Goal: Check status: Check status

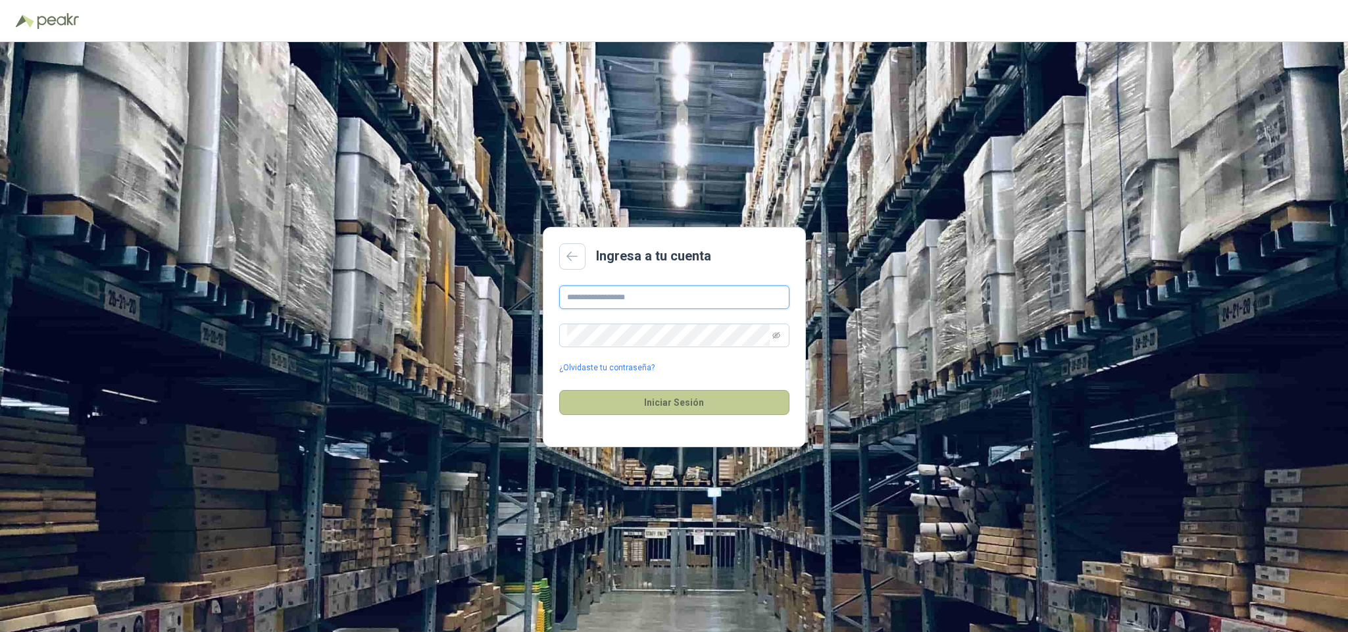
type input "**********"
click at [693, 395] on button "Iniciar Sesión" at bounding box center [674, 402] width 230 height 25
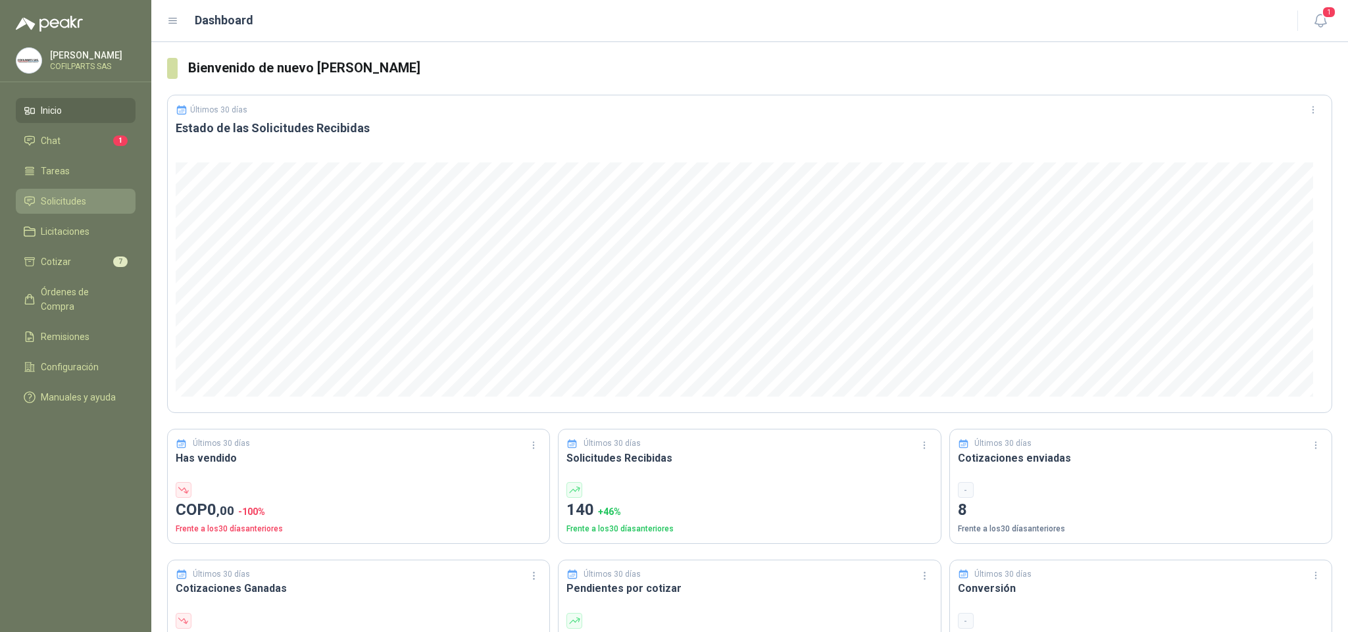
click at [69, 198] on span "Solicitudes" at bounding box center [63, 201] width 45 height 14
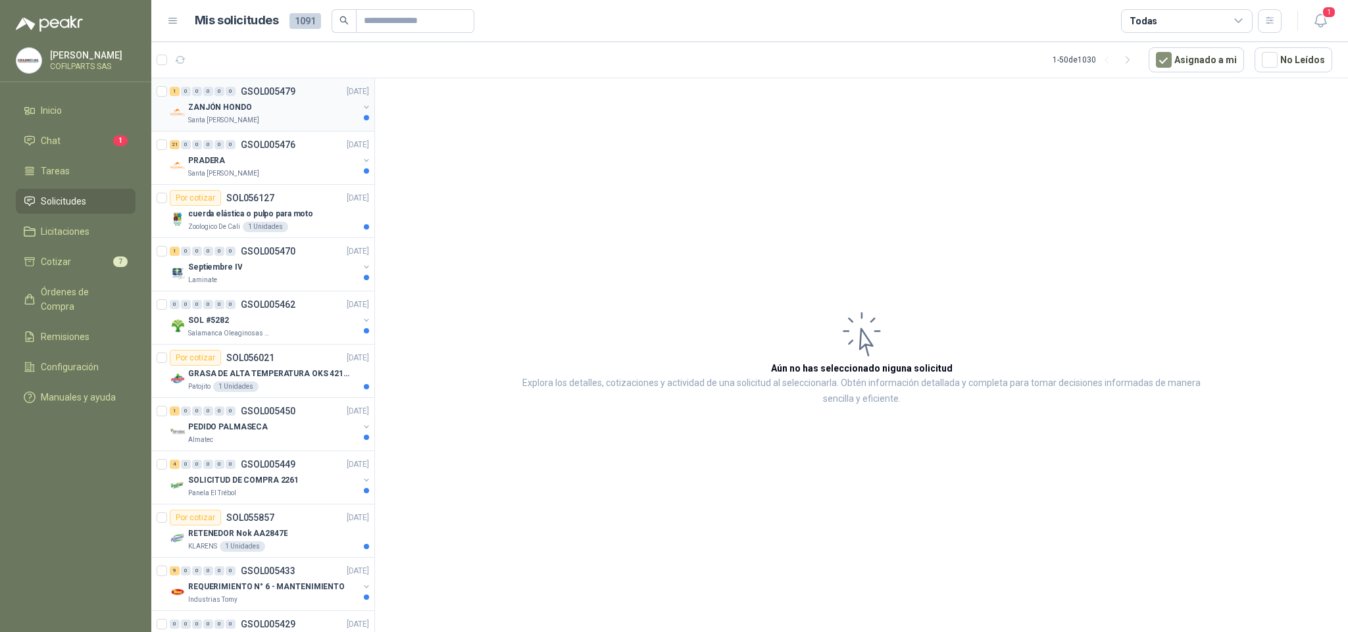
click at [281, 91] on p "GSOL005479" at bounding box center [268, 91] width 55 height 9
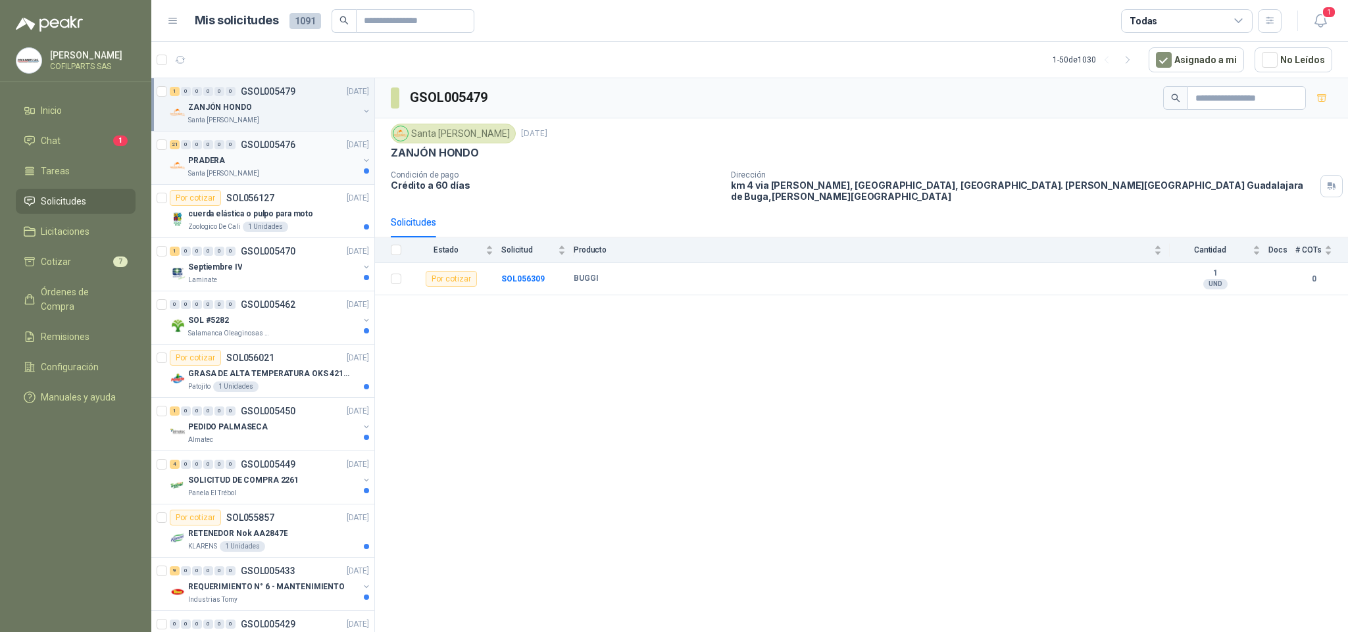
click at [255, 145] on p "GSOL005476" at bounding box center [268, 144] width 55 height 9
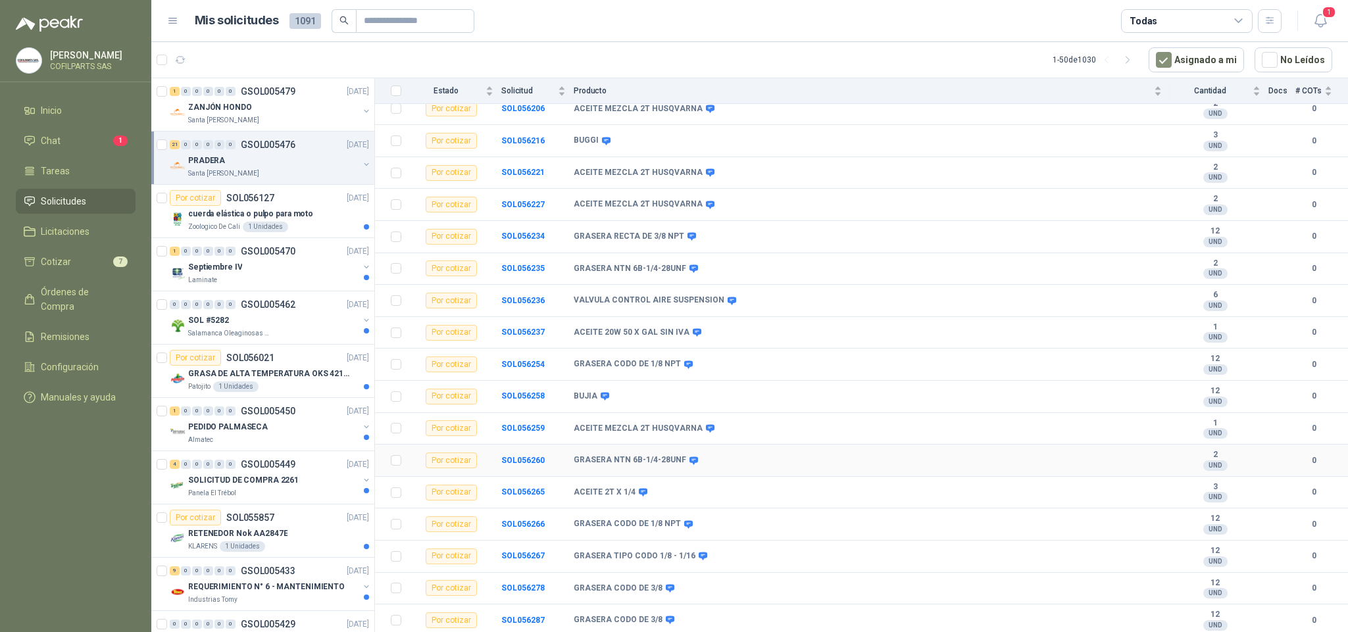
scroll to position [318, 0]
click at [618, 488] on b "ACEITE 2T X 1/4" at bounding box center [605, 493] width 62 height 11
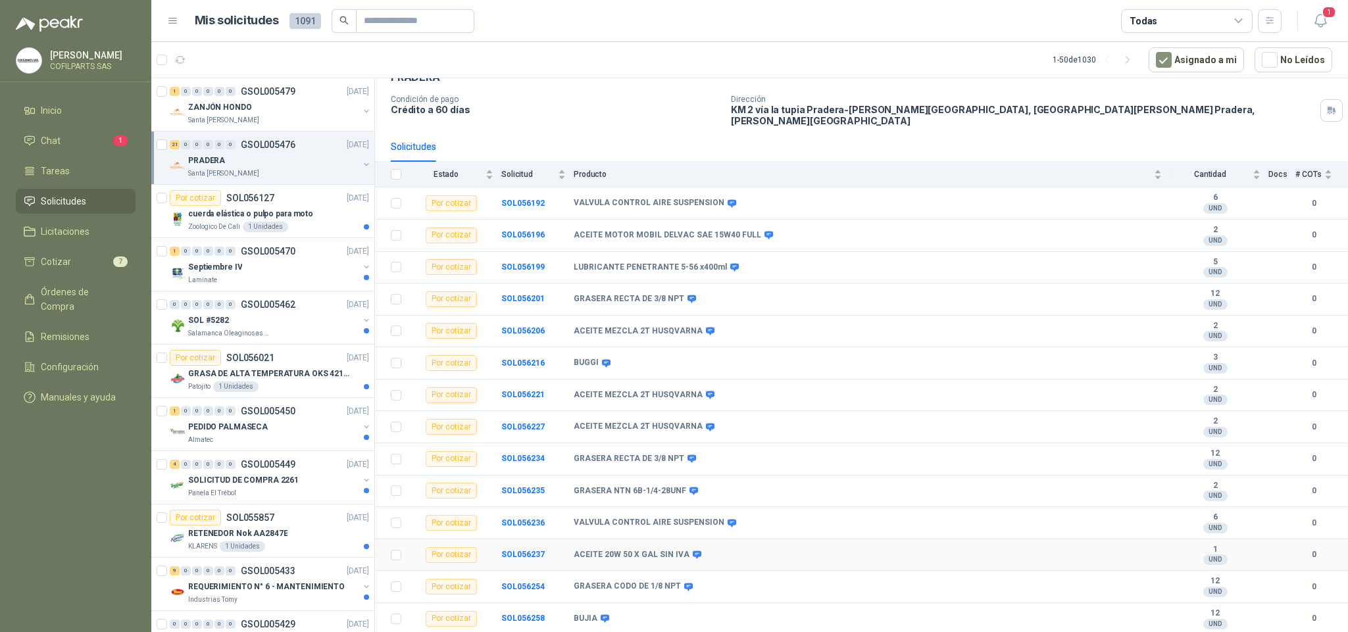
scroll to position [22, 0]
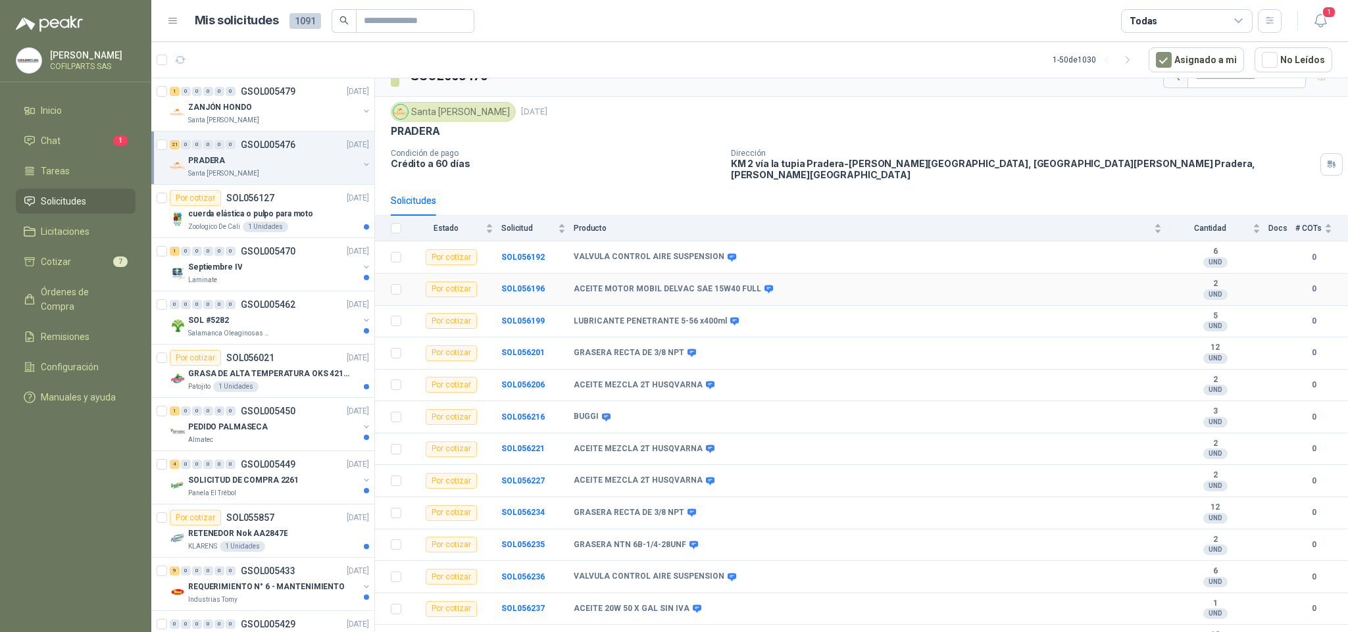
click at [636, 285] on b "ACEITE MOTOR MOBIL DELVAC SAE 15W40 FULL" at bounding box center [668, 289] width 188 height 11
click at [514, 284] on b "SOL056196" at bounding box center [522, 288] width 43 height 9
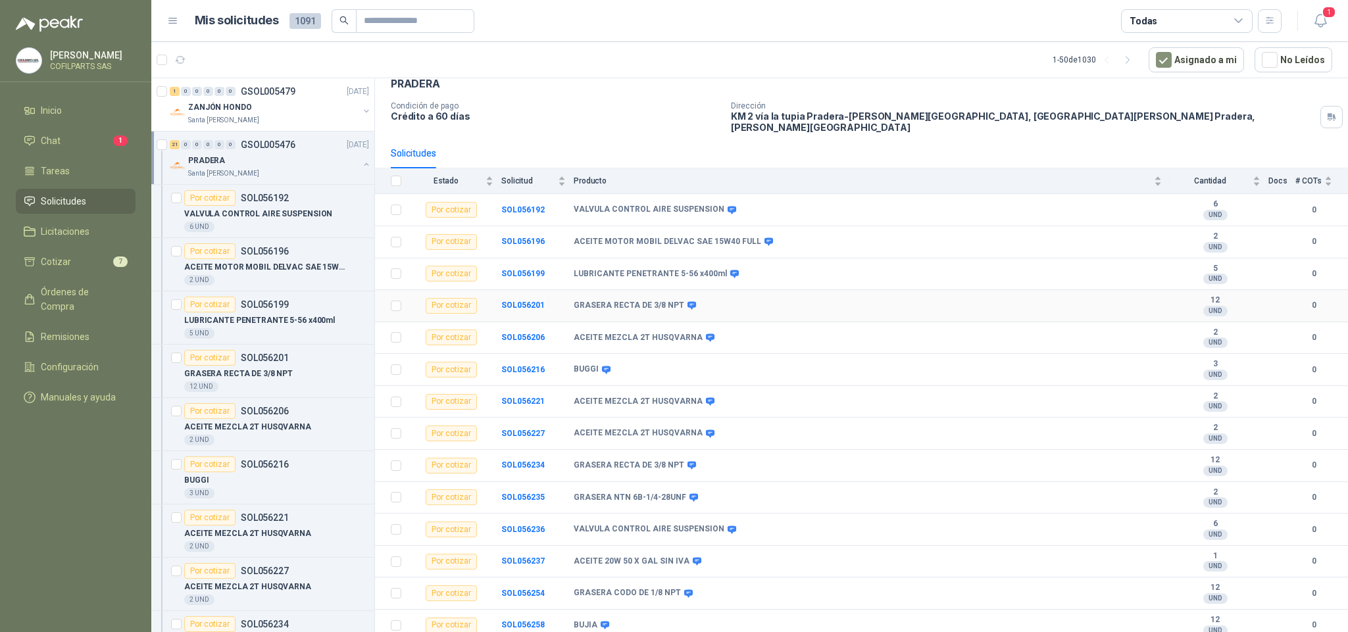
scroll to position [99, 0]
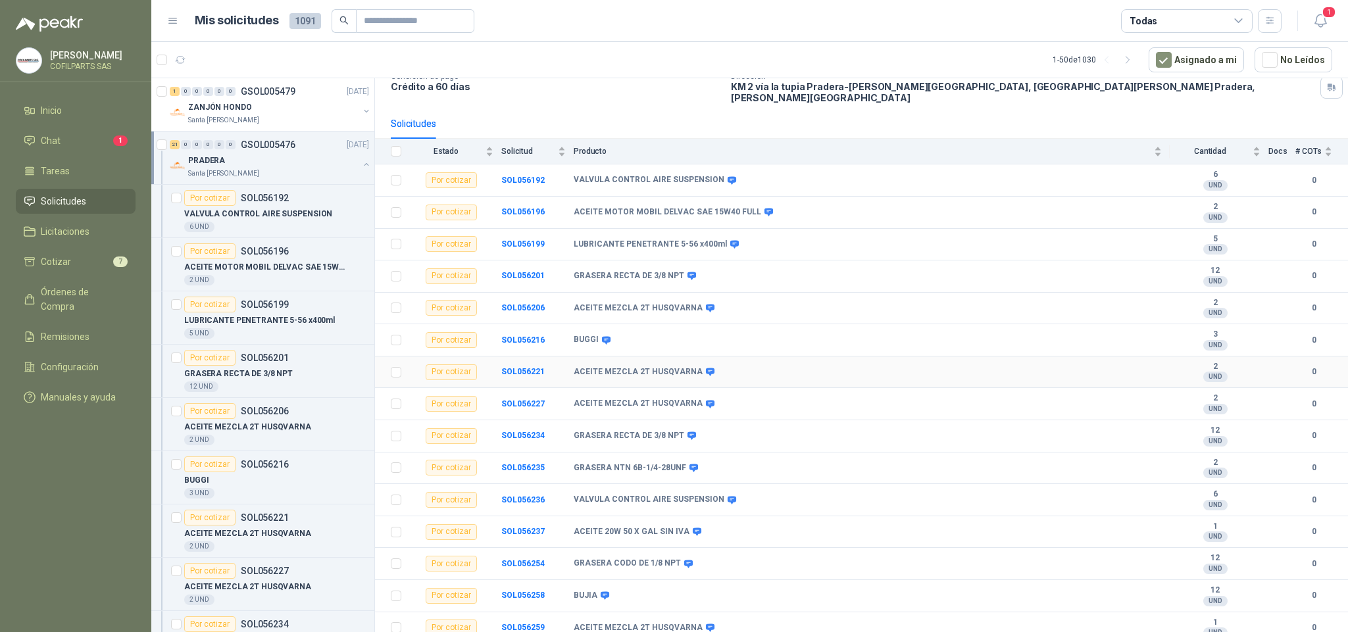
click at [623, 377] on b "ACEITE MEZCLA 2T HUSQVARNA" at bounding box center [638, 372] width 129 height 11
click at [527, 376] on b "SOL056221" at bounding box center [522, 371] width 43 height 9
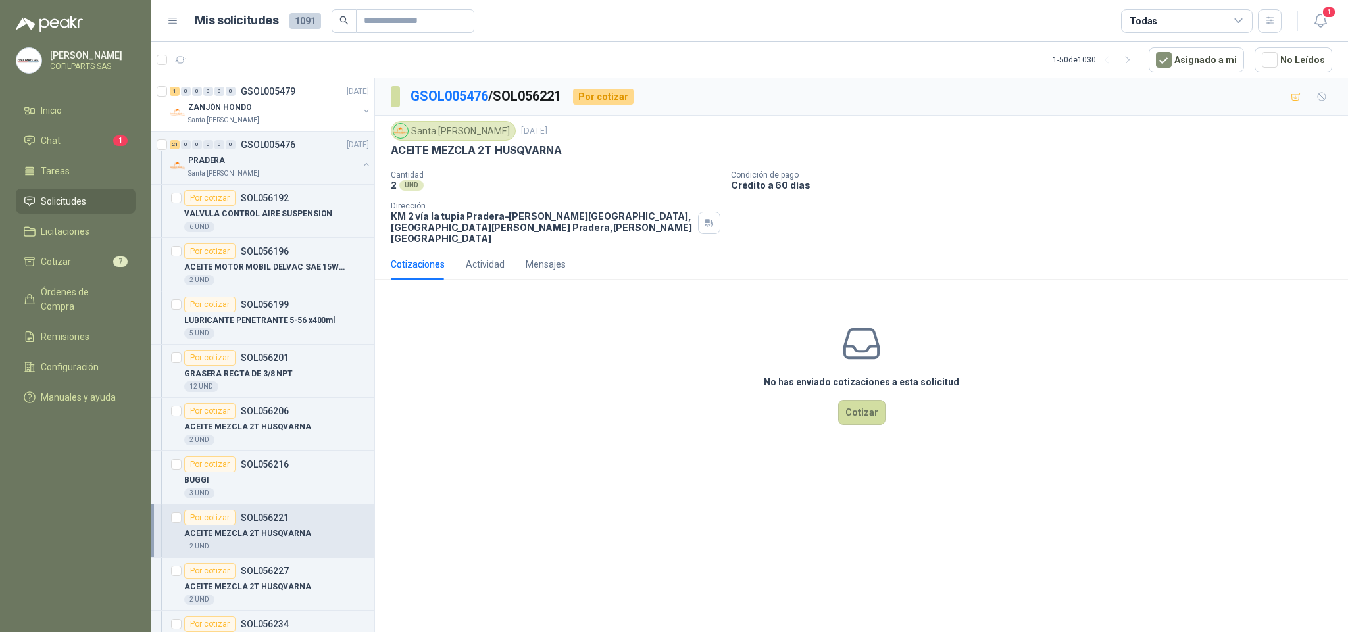
click at [551, 290] on div "No has enviado cotizaciones a esta solicitud Cotizar" at bounding box center [861, 374] width 973 height 168
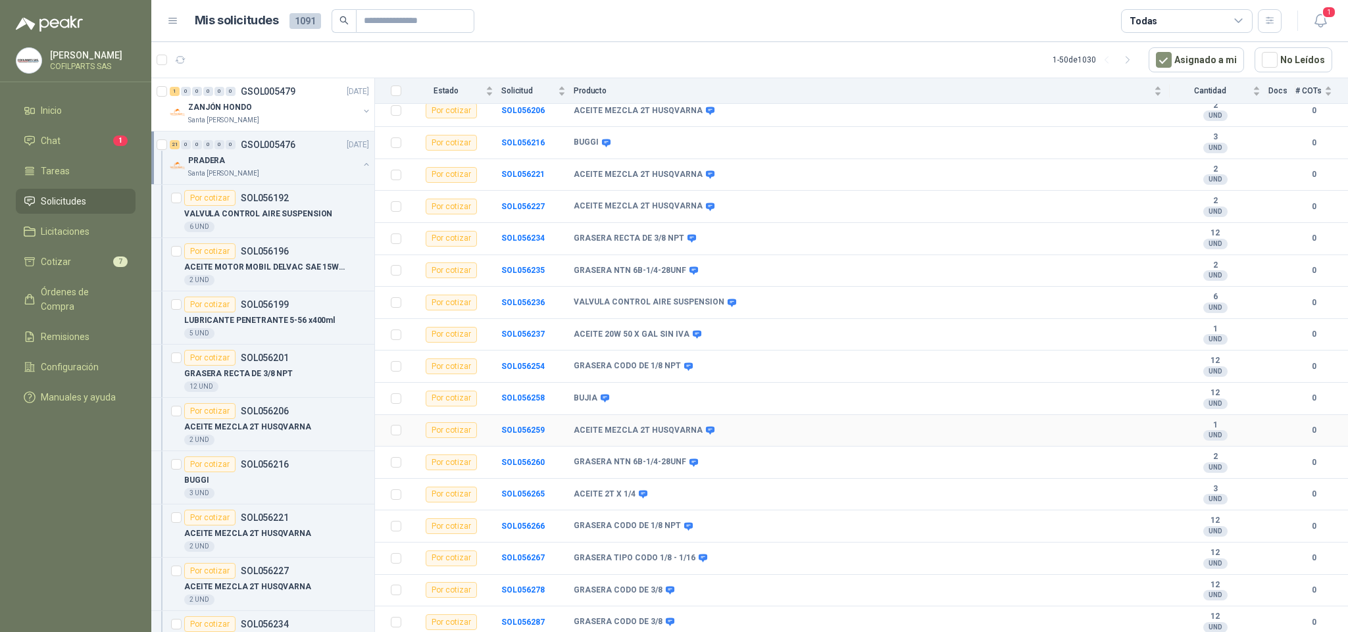
scroll to position [318, 0]
